Goal: Task Accomplishment & Management: Manage account settings

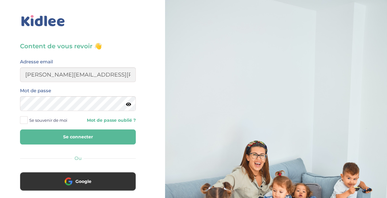
click at [52, 74] on input "stasa.cilensek@gmail.com" at bounding box center [78, 74] width 116 height 15
type input "stasa.bolbol@gmail.com"
click at [20, 129] on button "Se connecter" at bounding box center [78, 136] width 116 height 15
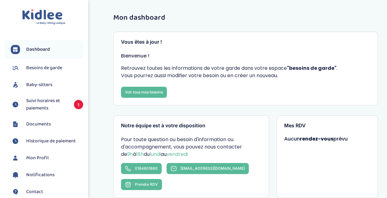
click at [46, 105] on span "Suivi horaires et paiements" at bounding box center [47, 104] width 42 height 15
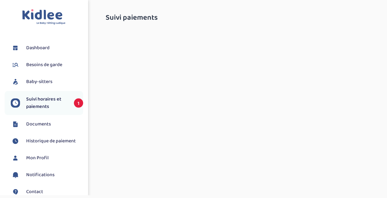
select select "septembre 2025"
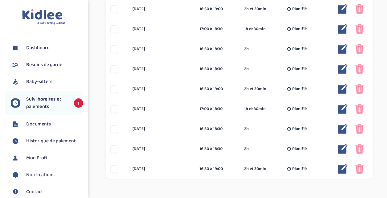
scroll to position [361, 0]
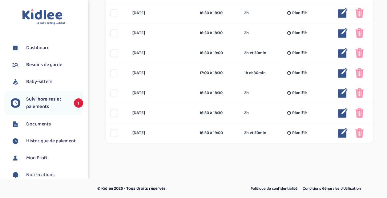
click at [60, 125] on link "Documents" at bounding box center [47, 124] width 72 height 9
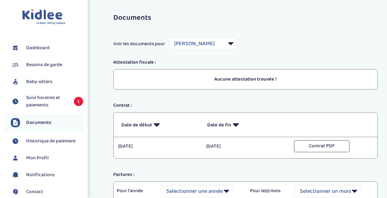
select select "44189"
click at [50, 99] on span "Suivi horaires et paiements" at bounding box center [47, 101] width 42 height 15
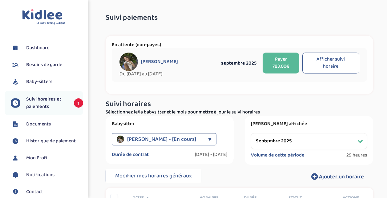
select select "septembre 2025"
click at [335, 60] on button "Afficher suivi horaire" at bounding box center [330, 63] width 57 height 21
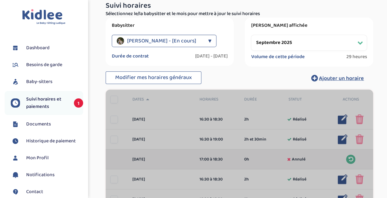
scroll to position [100, 0]
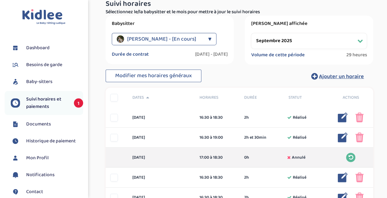
click at [263, 71] on div "Modifier mes horaires généraux Ajouter un horaire" at bounding box center [238, 76] width 267 height 14
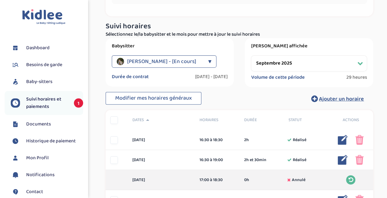
scroll to position [0, 0]
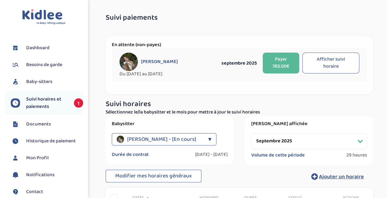
click at [177, 58] on div "[PERSON_NAME]" at bounding box center [168, 62] width 99 height 18
click at [158, 64] on span "[PERSON_NAME]" at bounding box center [159, 62] width 37 height 6
click at [282, 65] on button "Payer 783.00€" at bounding box center [280, 63] width 36 height 21
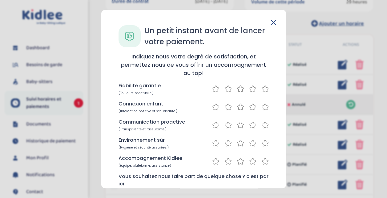
scroll to position [31, 0]
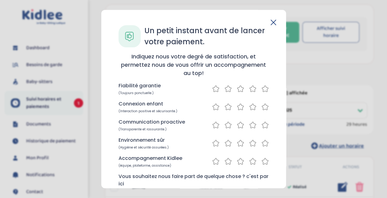
click at [272, 20] on icon at bounding box center [273, 23] width 6 height 6
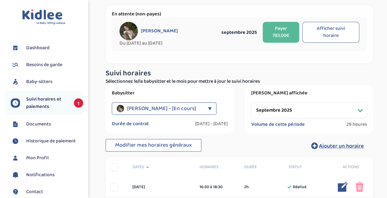
click at [54, 122] on link "Documents" at bounding box center [47, 124] width 72 height 9
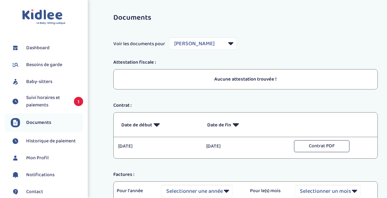
select select "44189"
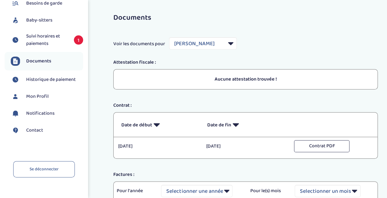
click at [42, 79] on span "Historique de paiement" at bounding box center [51, 79] width 50 height 7
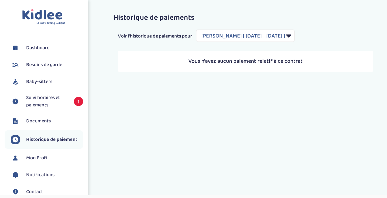
select select "2139"
click at [42, 153] on li "Mon Profil" at bounding box center [44, 157] width 78 height 15
click at [42, 159] on span "Mon Profil" at bounding box center [37, 157] width 22 height 7
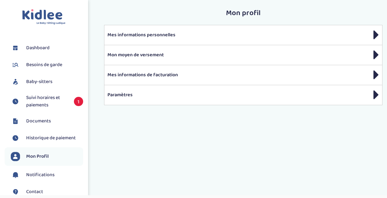
click at [44, 178] on span "Notifications" at bounding box center [40, 174] width 28 height 7
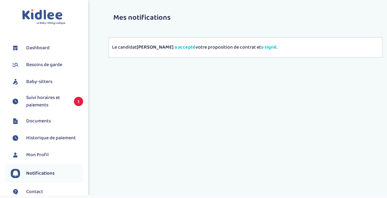
click at [48, 50] on span "Dashboard" at bounding box center [37, 47] width 23 height 7
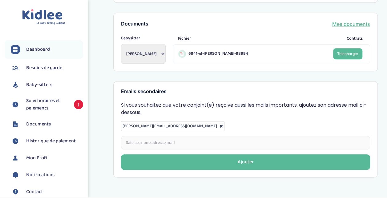
scroll to position [274, 0]
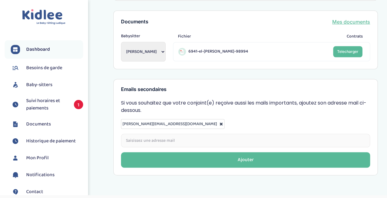
click at [46, 66] on span "Besoins de garde" at bounding box center [44, 67] width 36 height 7
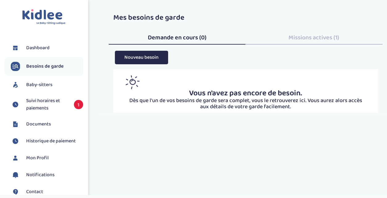
click at [290, 38] on span "Missions actives (1)" at bounding box center [313, 38] width 51 height 10
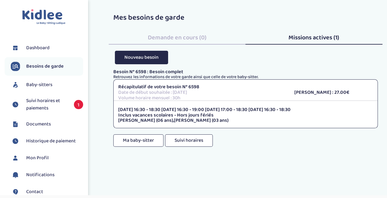
click at [202, 41] on span "Demande en cours (0)" at bounding box center [177, 38] width 59 height 10
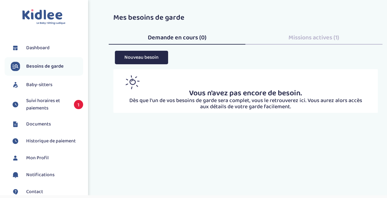
click at [45, 85] on span "Baby-sitters" at bounding box center [39, 84] width 26 height 7
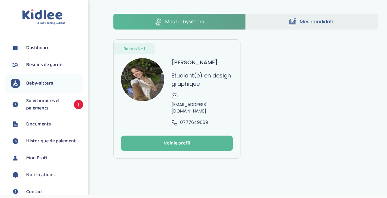
click at [317, 23] on span "Mes candidats" at bounding box center [316, 22] width 35 height 8
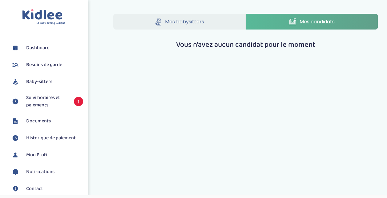
click at [211, 23] on link "Mes babysitters" at bounding box center [179, 22] width 132 height 16
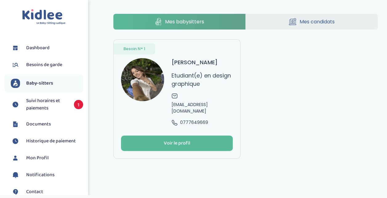
click at [57, 15] on img at bounding box center [43, 17] width 43 height 16
